Goal: Task Accomplishment & Management: Use online tool/utility

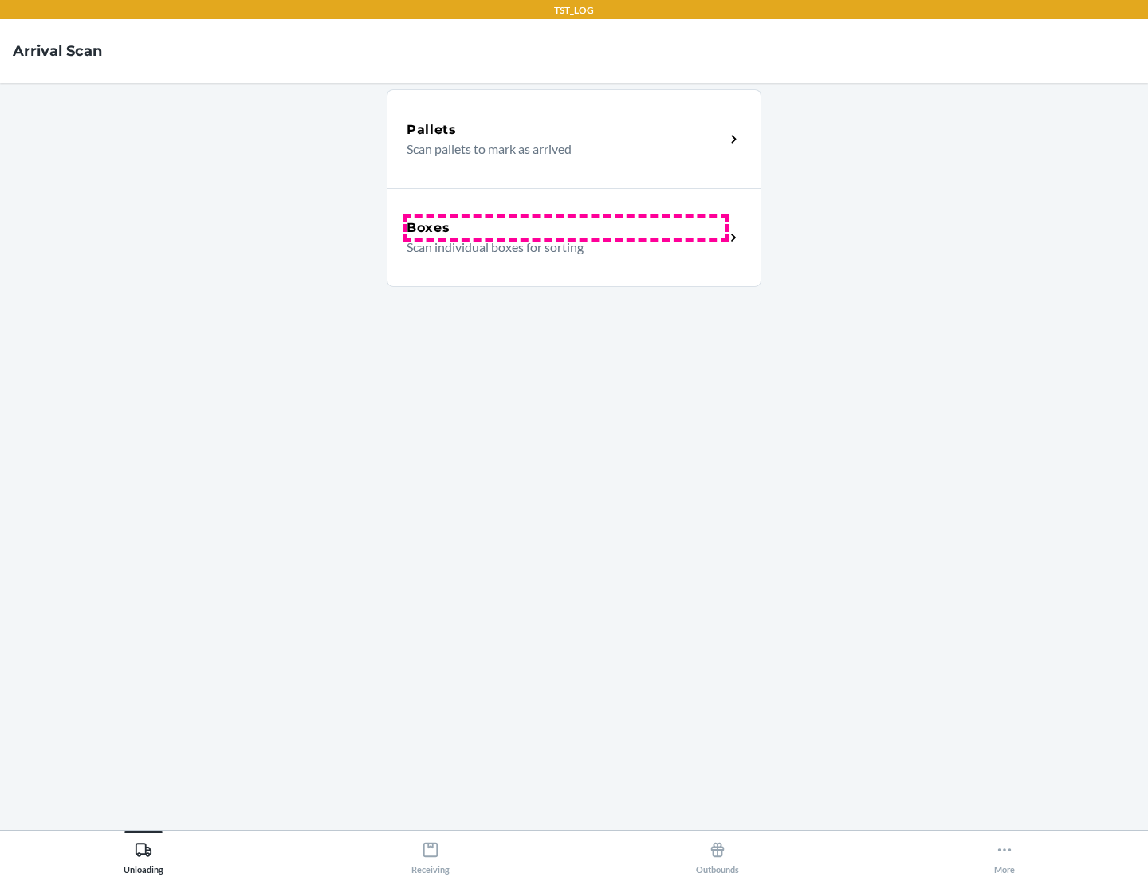
click at [565, 228] on div "Boxes" at bounding box center [565, 227] width 318 height 19
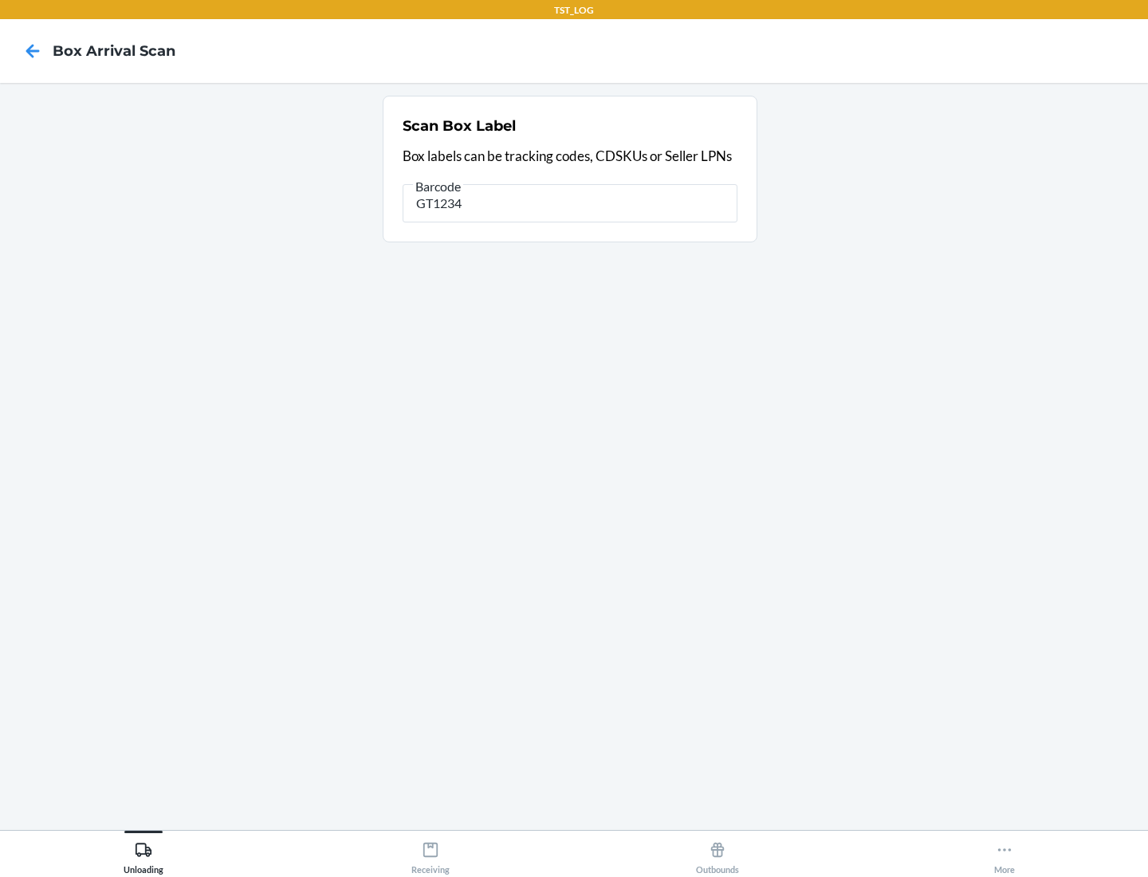
type input "GT1234"
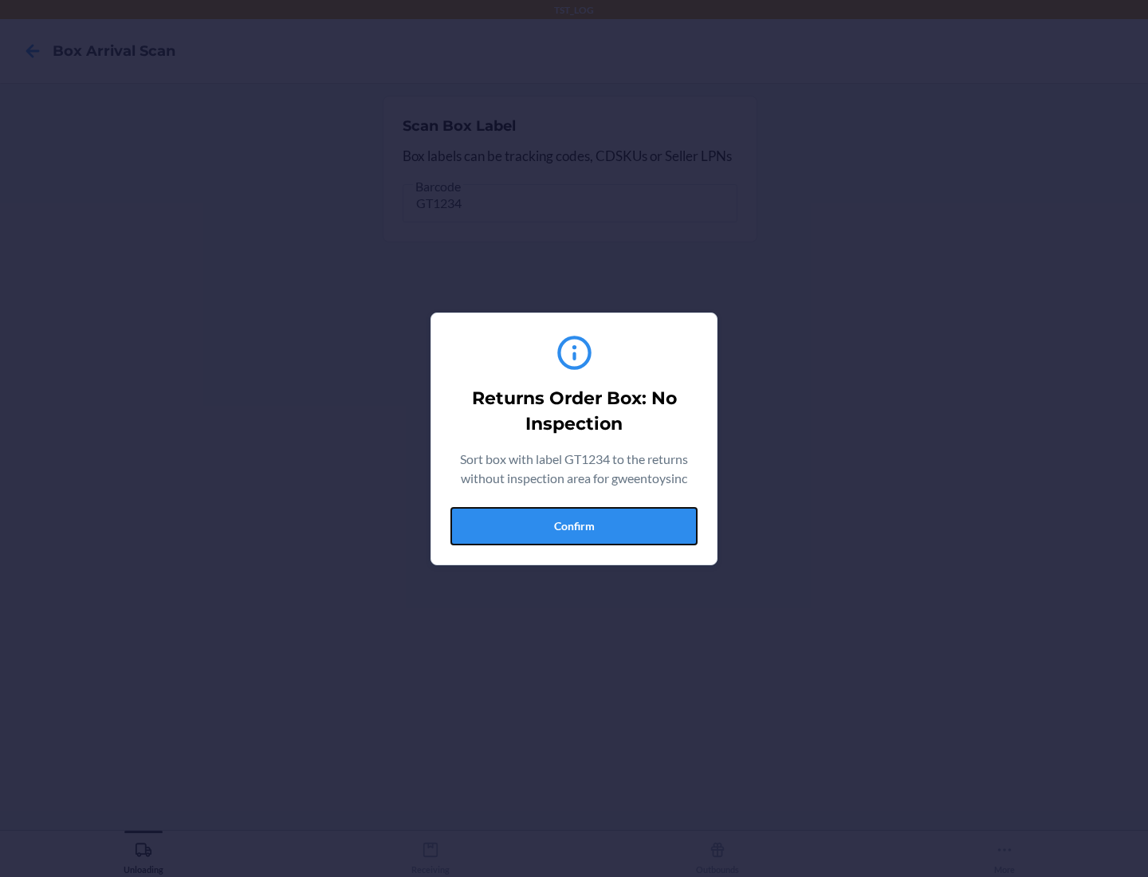
click at [574, 525] on button "Confirm" at bounding box center [573, 526] width 247 height 38
